Goal: Information Seeking & Learning: Learn about a topic

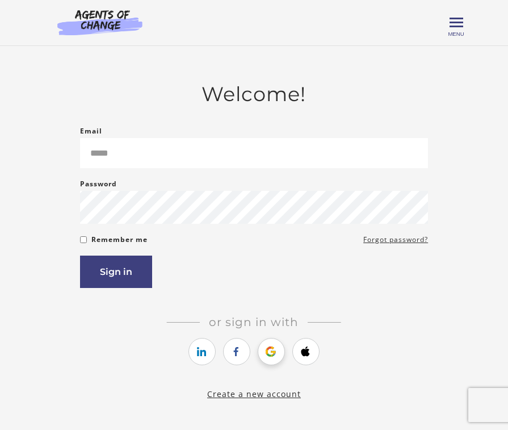
click at [274, 355] on icon "https://courses.thinkific.com/users/auth/google?ss%5Breferral%5D=&ss%5Buser_ret…" at bounding box center [271, 351] width 14 height 14
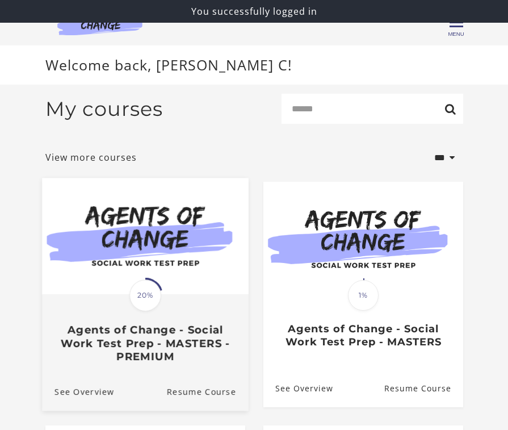
click at [165, 232] on img at bounding box center [145, 236] width 207 height 116
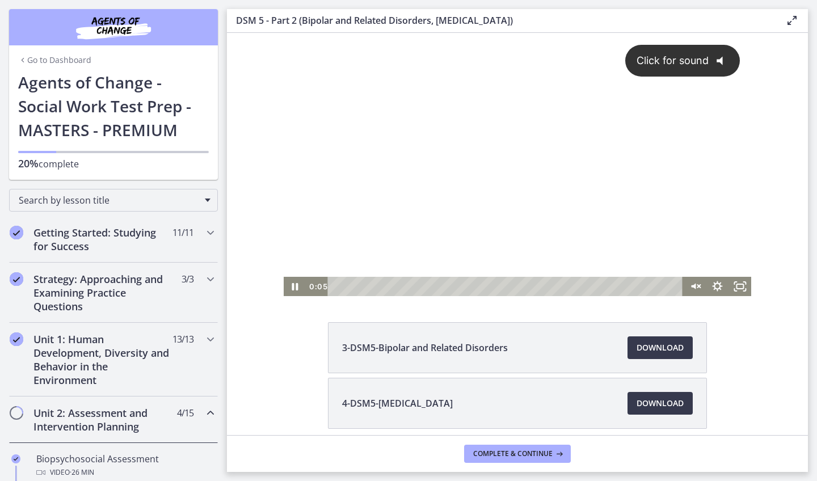
click at [507, 142] on div "Click for sound @keyframes VOLUME_SMALL_WAVE_FLASH { 0% { opacity: 0; } 33% { o…" at bounding box center [518, 155] width 468 height 244
click at [507, 178] on div at bounding box center [518, 164] width 468 height 263
click at [482, 143] on div at bounding box center [518, 164] width 468 height 263
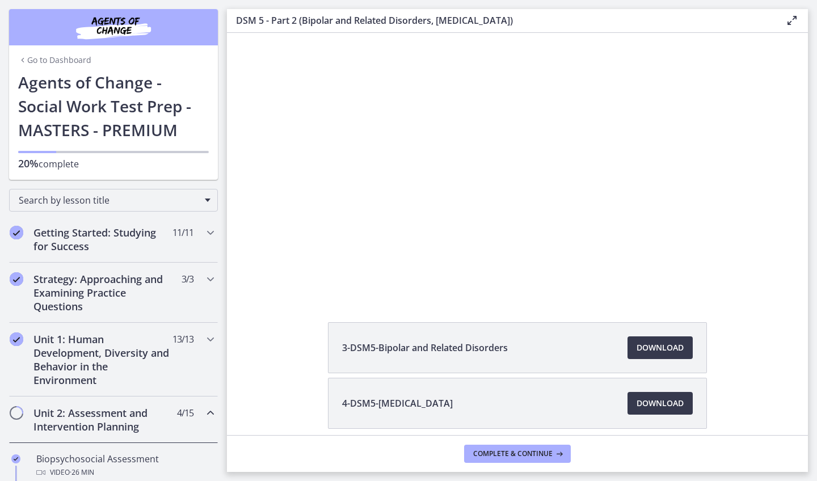
click at [482, 140] on div at bounding box center [518, 164] width 468 height 263
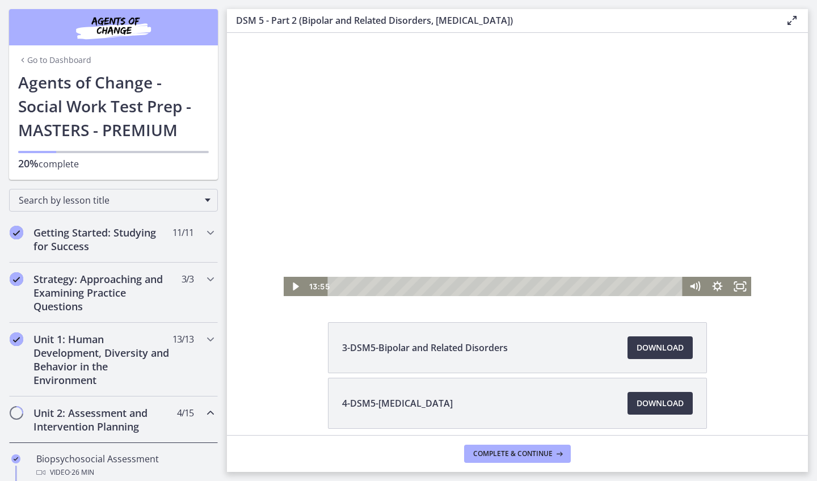
click at [467, 204] on div at bounding box center [518, 164] width 468 height 263
click at [443, 119] on div at bounding box center [518, 164] width 468 height 263
click at [474, 224] on div at bounding box center [518, 164] width 468 height 263
